Goal: Task Accomplishment & Management: Manage account settings

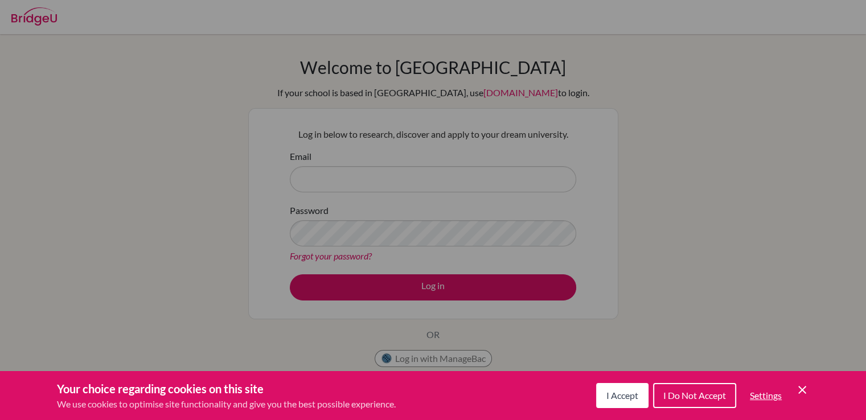
click at [396, 181] on div "Cookie Preferences" at bounding box center [433, 210] width 866 height 420
click at [611, 394] on span "I Accept" at bounding box center [623, 395] width 32 height 11
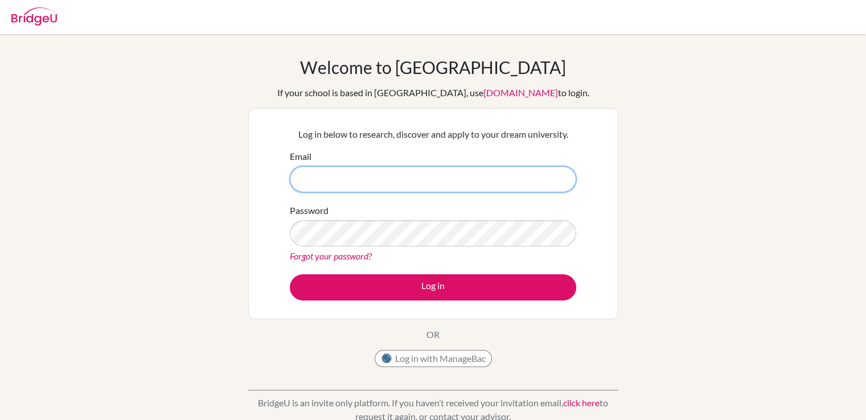
click at [333, 186] on input "Email" at bounding box center [433, 179] width 287 height 26
type input "I"
type input "[EMAIL_ADDRESS][DOMAIN_NAME]"
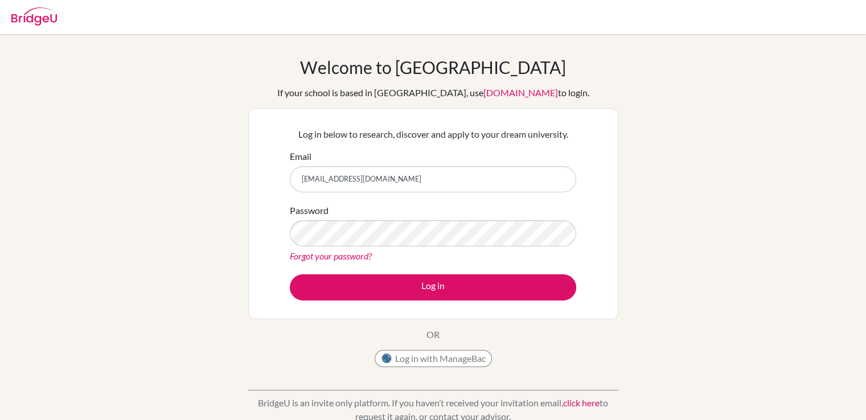
click at [365, 272] on form "Email [EMAIL_ADDRESS][DOMAIN_NAME] Password Forgot your password? Log in" at bounding box center [433, 225] width 287 height 151
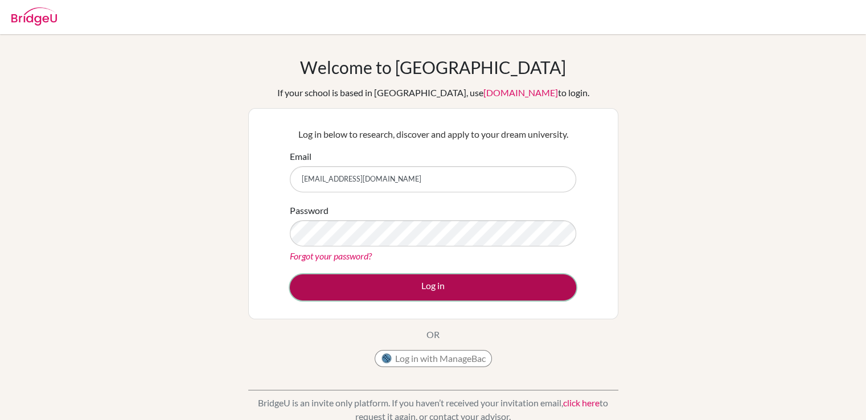
click at [367, 290] on button "Log in" at bounding box center [433, 288] width 287 height 26
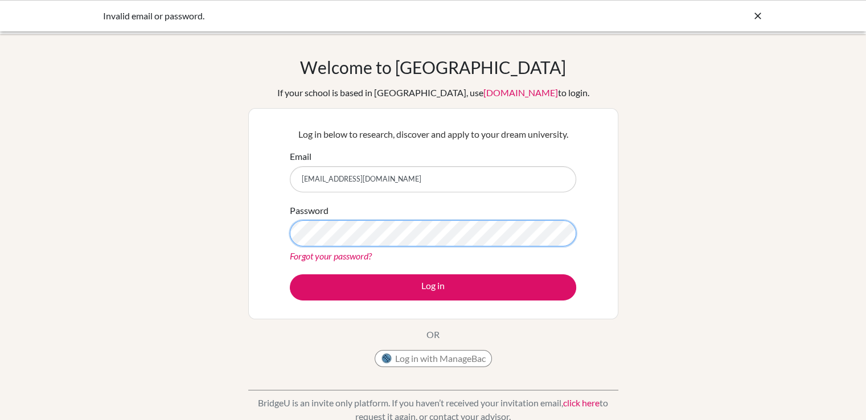
click at [290, 275] on button "Log in" at bounding box center [433, 288] width 287 height 26
click at [384, 179] on input "[EMAIL_ADDRESS][DOMAIN_NAME]" at bounding box center [433, 179] width 287 height 26
click at [592, 142] on div "Log in below to research, discover and apply to your dream university. Email is…" at bounding box center [433, 213] width 370 height 211
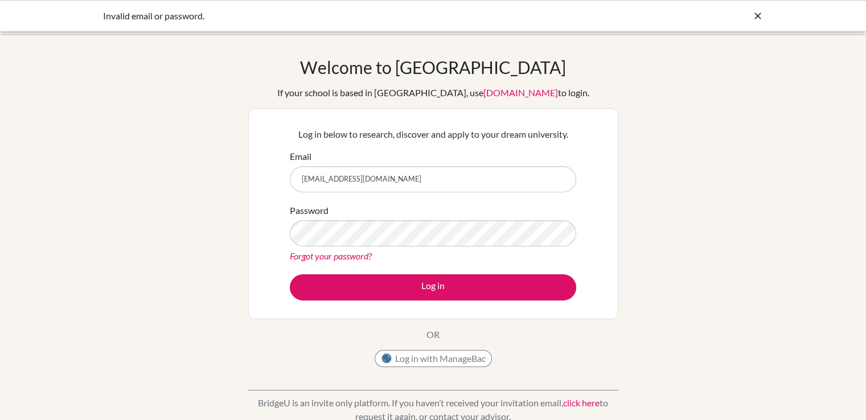
click at [326, 259] on link "Forgot your password?" at bounding box center [331, 256] width 82 height 11
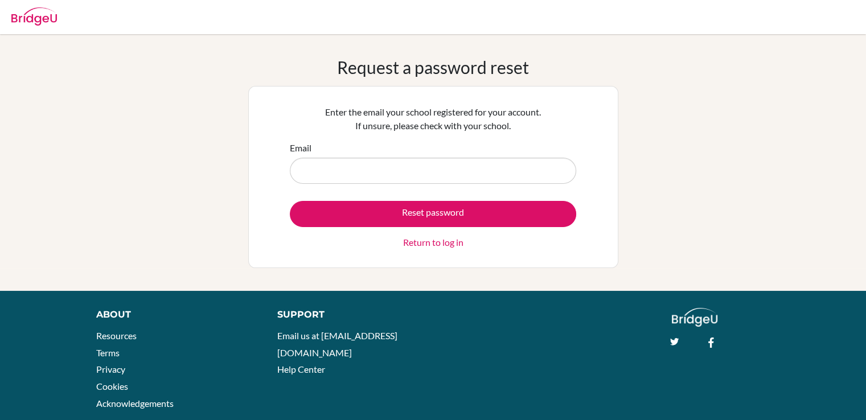
click at [443, 245] on link "Return to log in" at bounding box center [433, 243] width 60 height 14
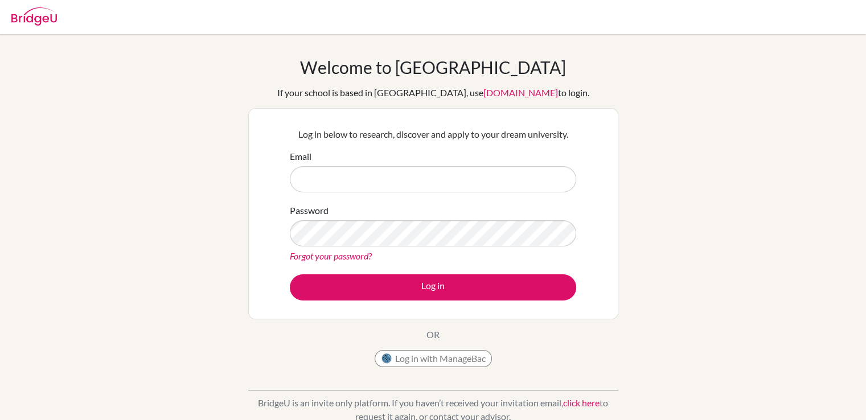
click at [341, 260] on link "Forgot your password?" at bounding box center [331, 256] width 82 height 11
click at [366, 174] on input "Email" at bounding box center [433, 179] width 287 height 26
type input "[EMAIL_ADDRESS][DOMAIN_NAME]"
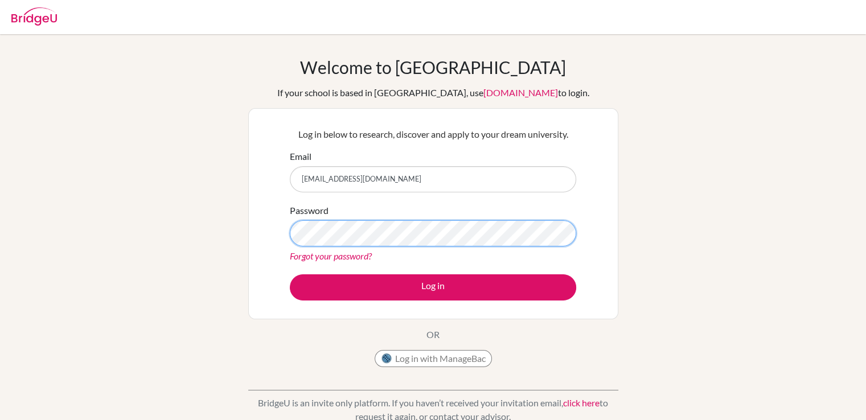
click at [290, 275] on button "Log in" at bounding box center [433, 288] width 287 height 26
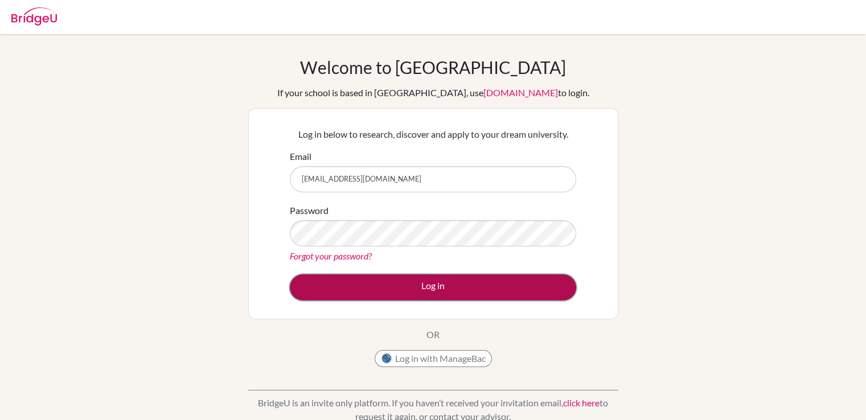
click at [381, 287] on button "Log in" at bounding box center [433, 288] width 287 height 26
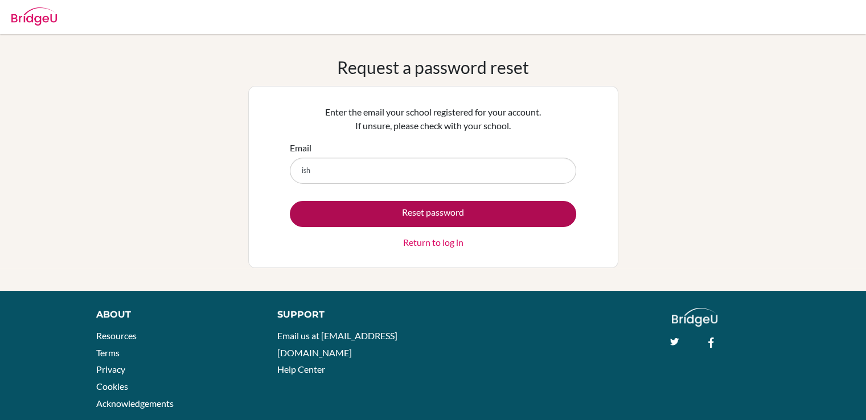
type input "[EMAIL_ADDRESS][DOMAIN_NAME]"
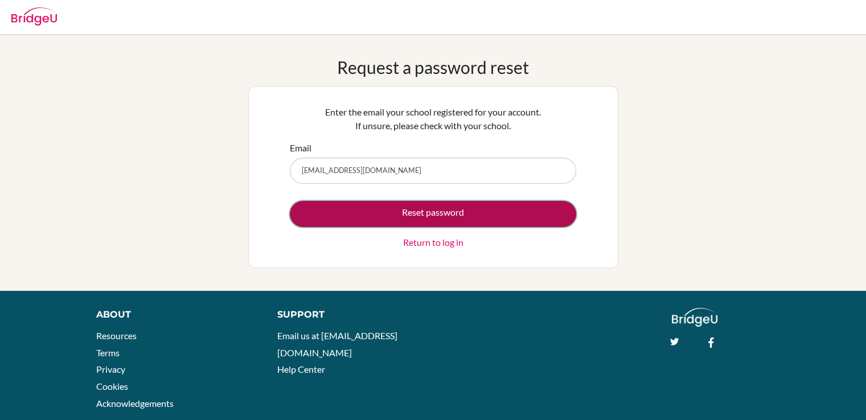
click at [442, 215] on button "Reset password" at bounding box center [433, 214] width 287 height 26
